Goal: Check status: Check status

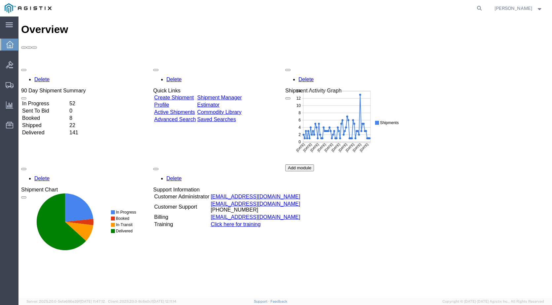
click at [470, 4] on agx-global-search at bounding box center [379, 8] width 211 height 17
click at [463, 9] on agx-global-search at bounding box center [379, 8] width 211 height 17
click at [469, 11] on agx-global-search at bounding box center [379, 8] width 211 height 17
click at [479, 10] on icon at bounding box center [479, 8] width 9 height 9
click at [363, 12] on input "search" at bounding box center [374, 8] width 201 height 16
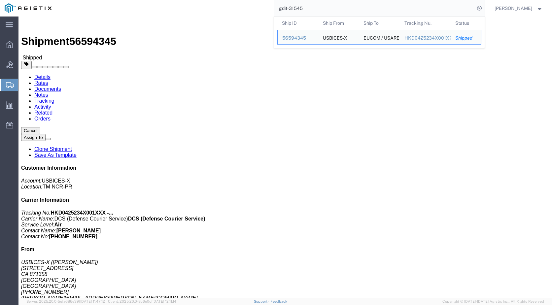
click at [228, 7] on div "gdit-31545 Ship ID Ship From Ship To Tracking Nu. Status Ship ID 56594345 Ship …" at bounding box center [270, 8] width 429 height 17
drag, startPoint x: 314, startPoint y: 7, endPoint x: 255, endPoint y: 8, distance: 58.2
click at [255, 8] on div "gdit-31545 Ship ID Ship From Ship To Tracking Nu. Status Ship ID 56594345 Ship …" at bounding box center [270, 8] width 429 height 17
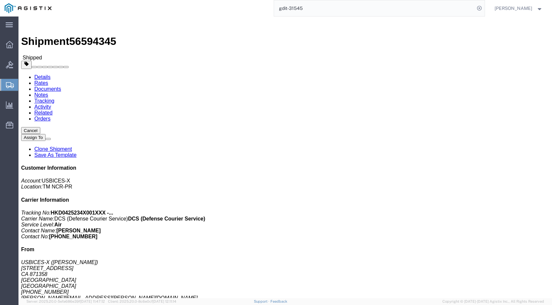
paste input "GDIT-80382"
type input "GDIT-80382"
